Goal: Information Seeking & Learning: Check status

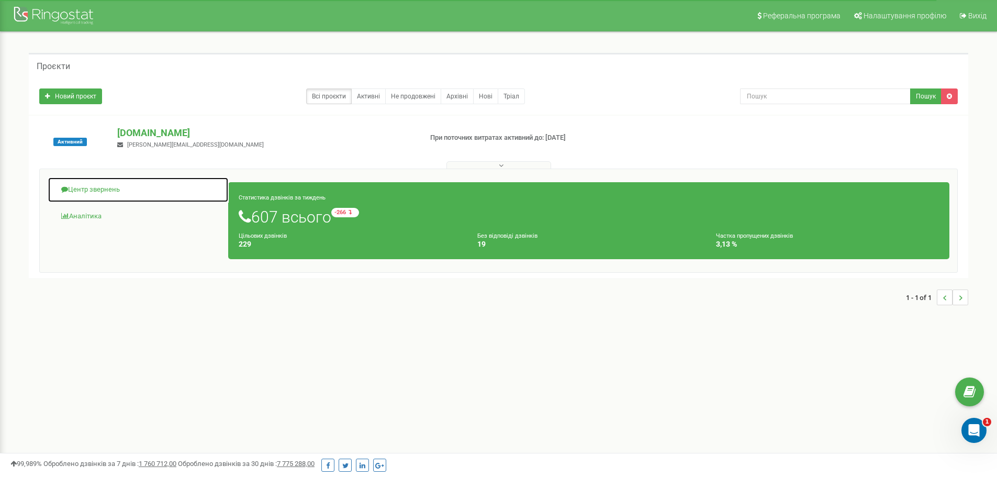
drag, startPoint x: 117, startPoint y: 188, endPoint x: 183, endPoint y: 205, distance: 67.4
click at [117, 188] on link "Центр звернень" at bounding box center [138, 190] width 181 height 26
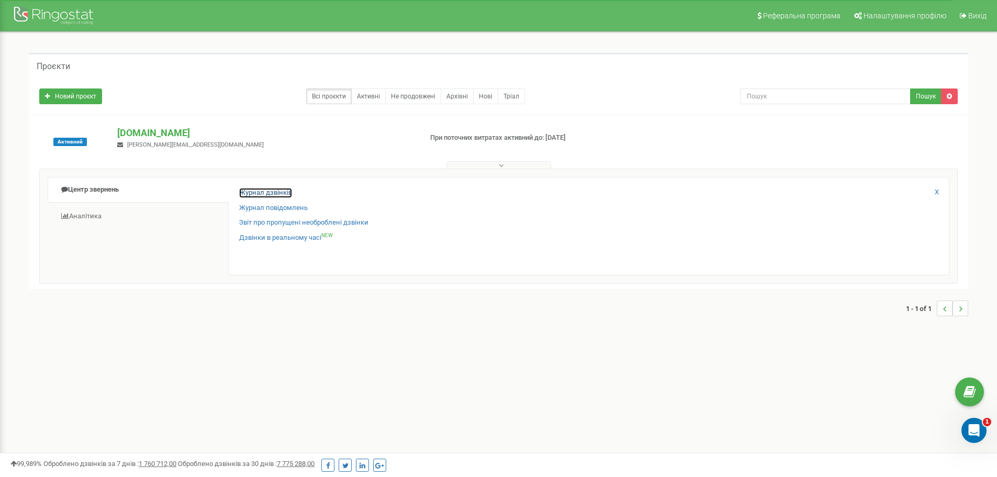
click at [281, 192] on link "Журнал дзвінків" at bounding box center [265, 193] width 53 height 10
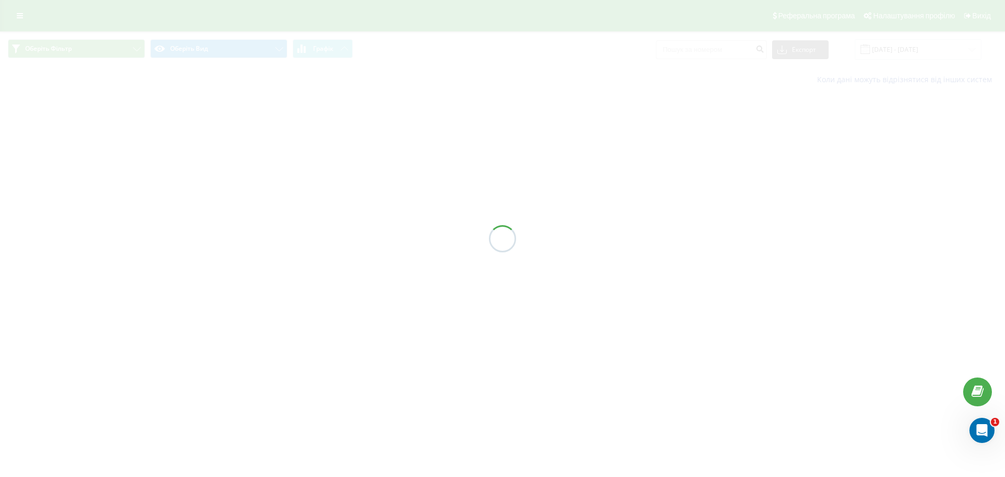
click at [697, 55] on div at bounding box center [502, 238] width 1005 height 477
click at [697, 52] on div at bounding box center [502, 238] width 1005 height 477
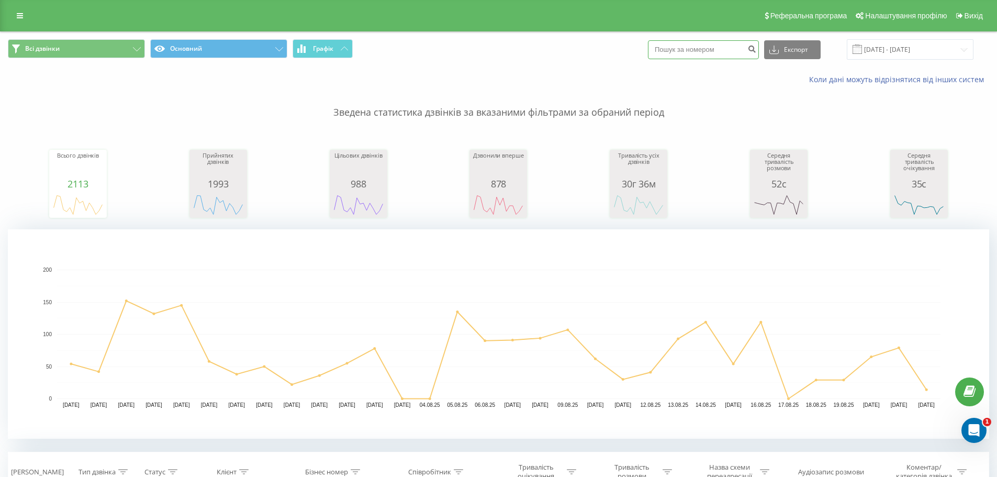
click at [697, 52] on input at bounding box center [703, 49] width 111 height 19
paste input "380662345585"
type input "380662345585"
click at [756, 50] on icon "submit" at bounding box center [751, 47] width 9 height 6
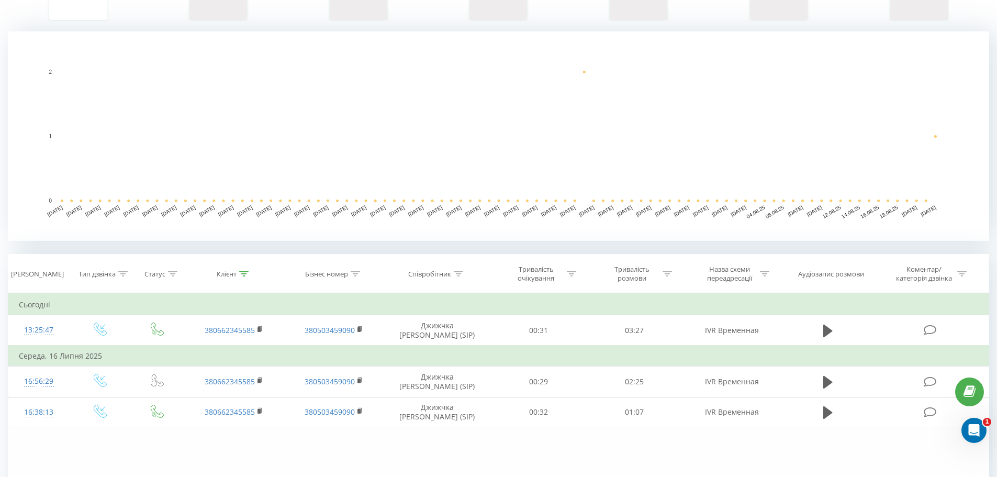
scroll to position [262, 0]
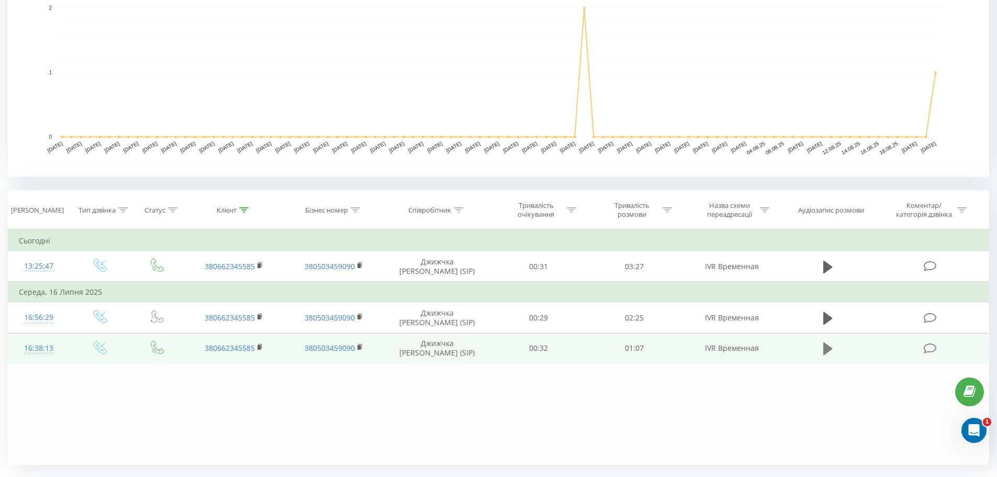
click at [829, 345] on icon at bounding box center [827, 348] width 9 height 15
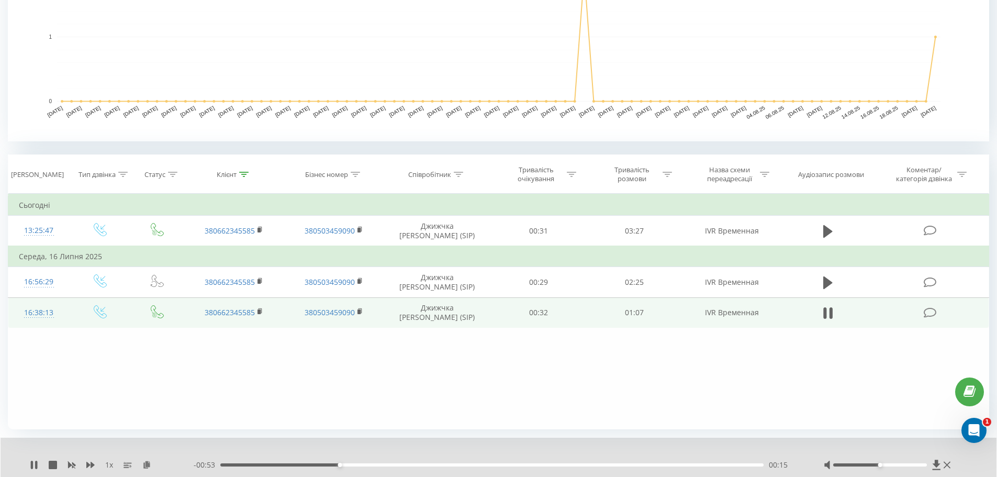
scroll to position [329, 0]
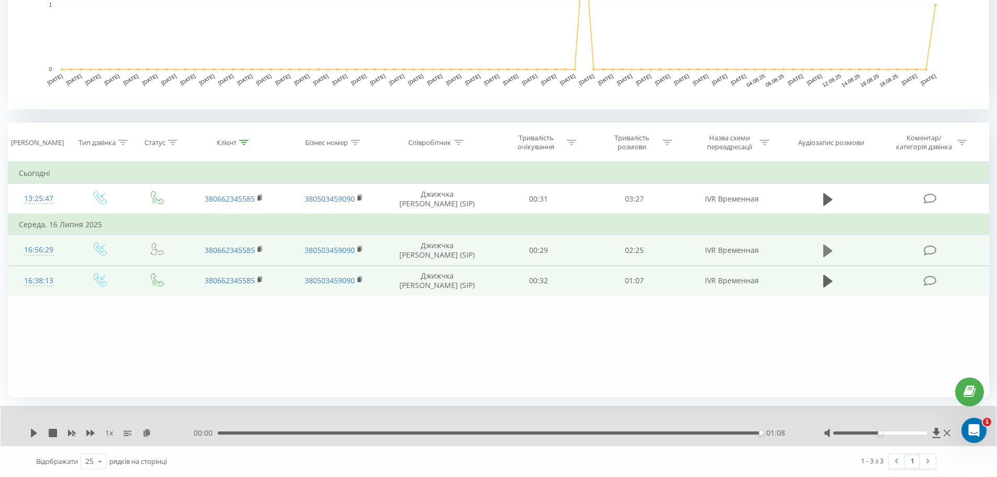
click at [828, 249] on icon at bounding box center [827, 250] width 9 height 13
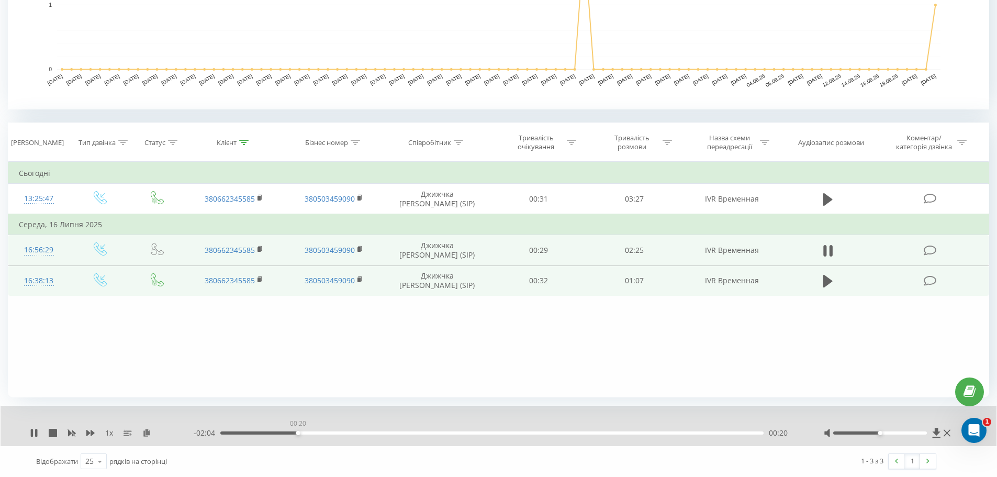
drag, startPoint x: 554, startPoint y: 432, endPoint x: 298, endPoint y: 426, distance: 256.5
click at [298, 431] on div "00:20" at bounding box center [298, 433] width 4 height 4
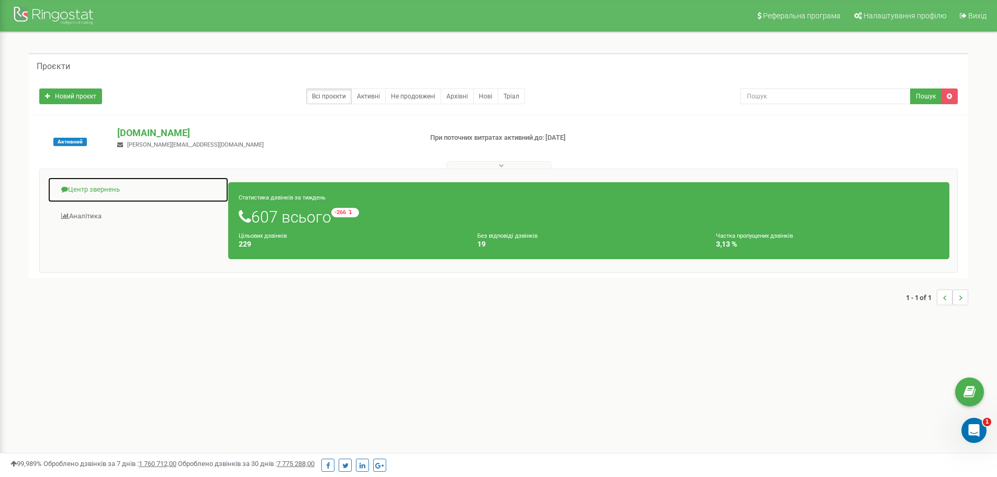
click at [89, 194] on link "Центр звернень" at bounding box center [138, 190] width 181 height 26
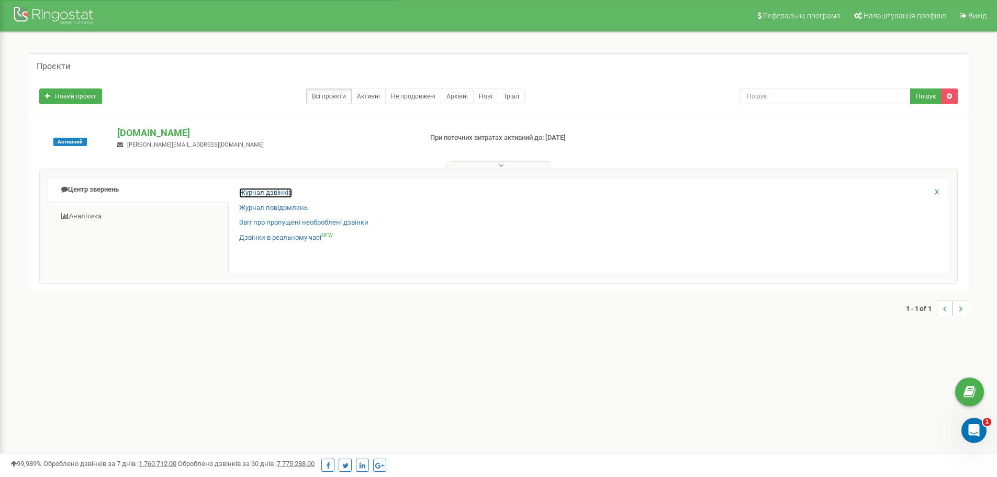
click at [253, 192] on link "Журнал дзвінків" at bounding box center [265, 193] width 53 height 10
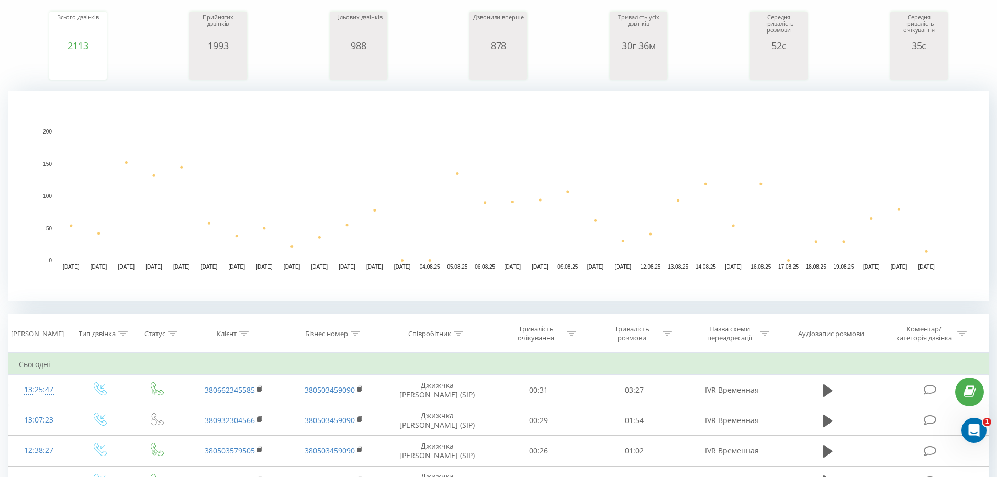
scroll to position [157, 0]
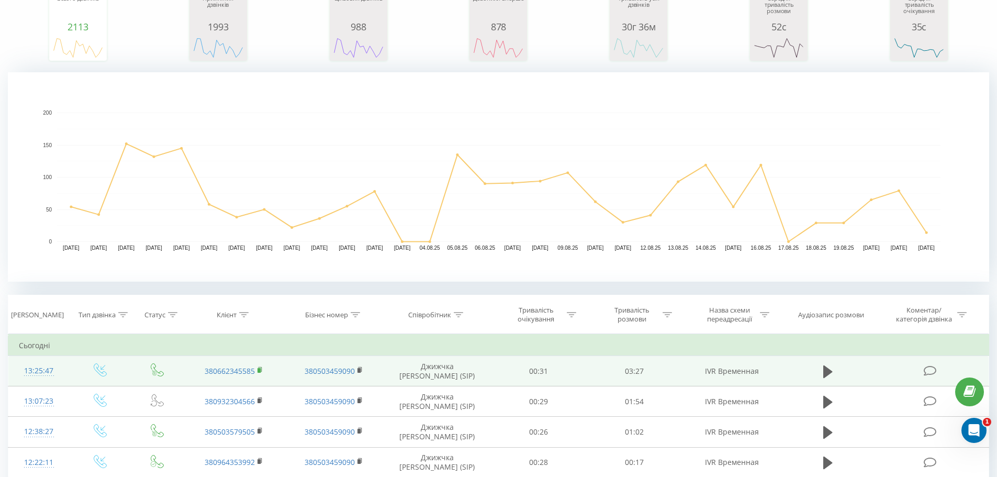
click at [262, 367] on icon at bounding box center [260, 368] width 4 height 5
click at [826, 377] on icon at bounding box center [827, 371] width 9 height 15
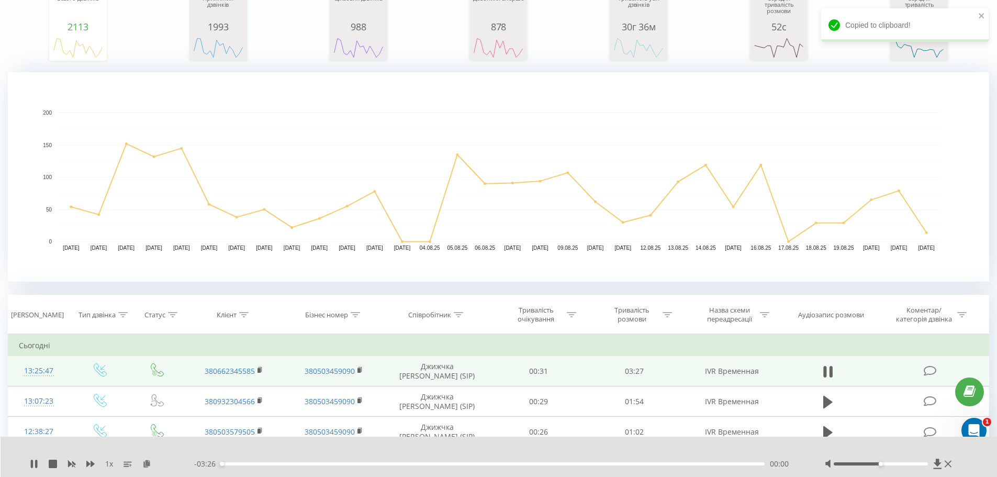
click at [246, 464] on div "00:00" at bounding box center [493, 463] width 544 height 3
click at [831, 374] on icon at bounding box center [830, 372] width 3 height 12
